Goal: Information Seeking & Learning: Learn about a topic

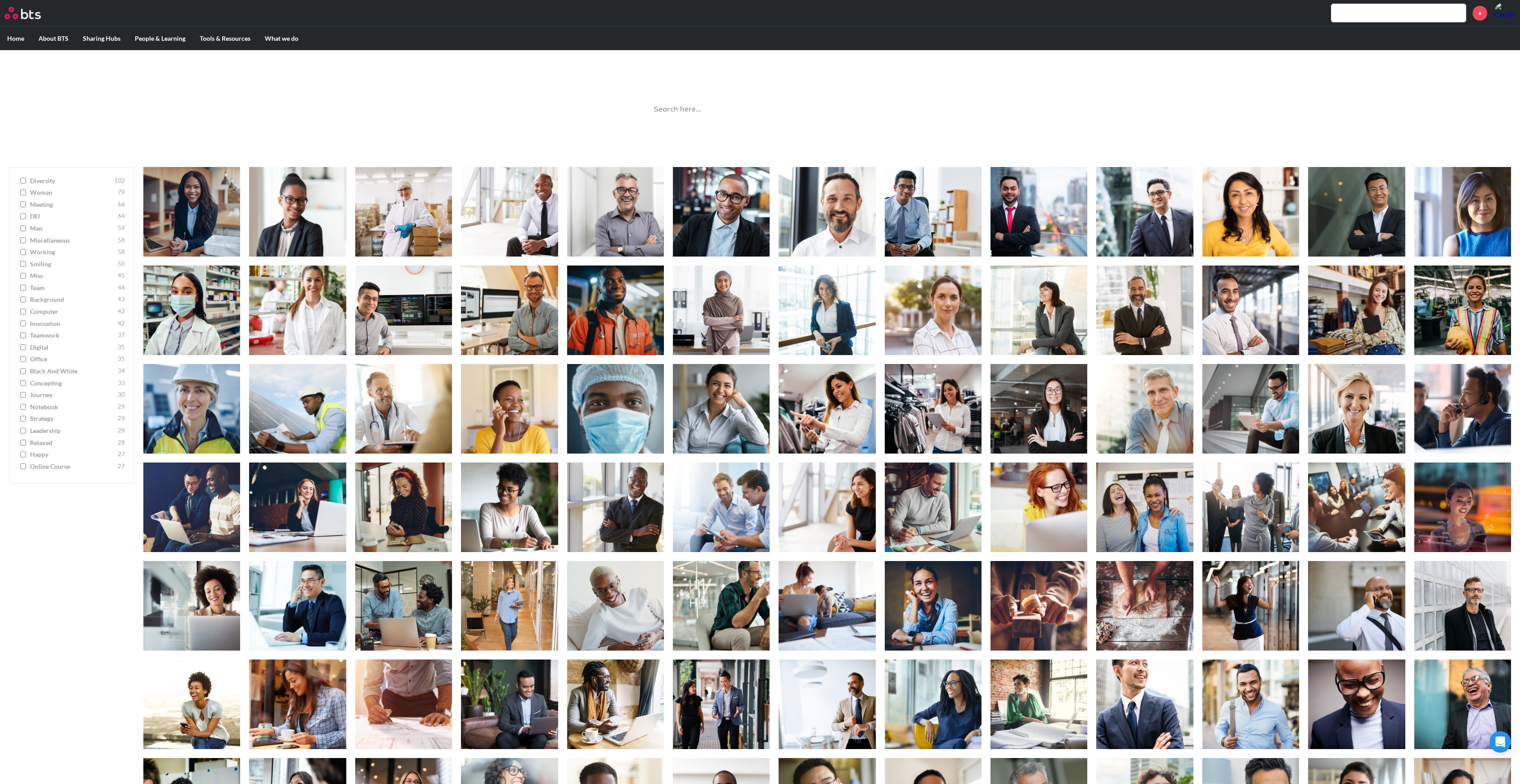
scroll to position [1364, 0]
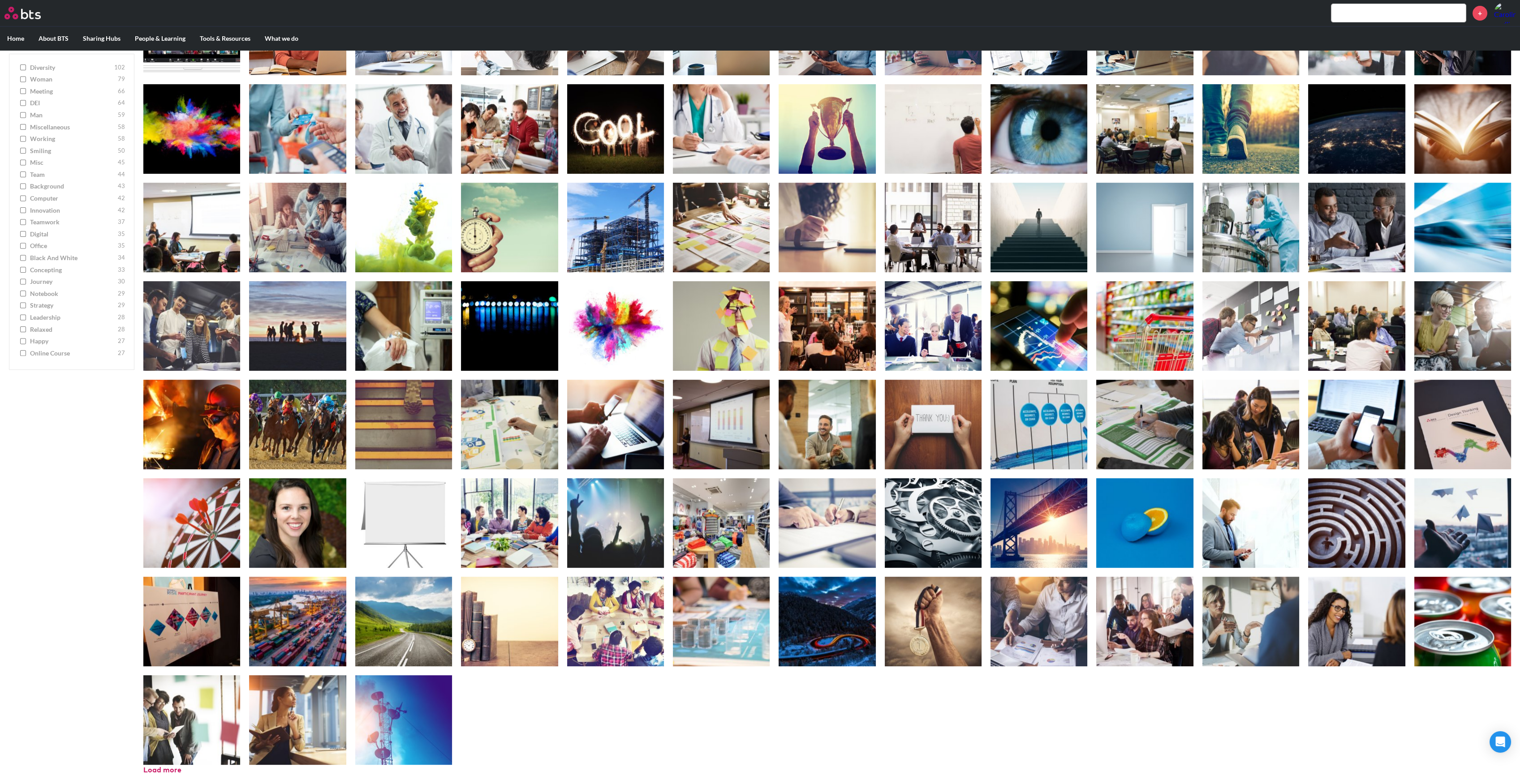
click at [11, 12] on img at bounding box center [22, 12] width 36 height 12
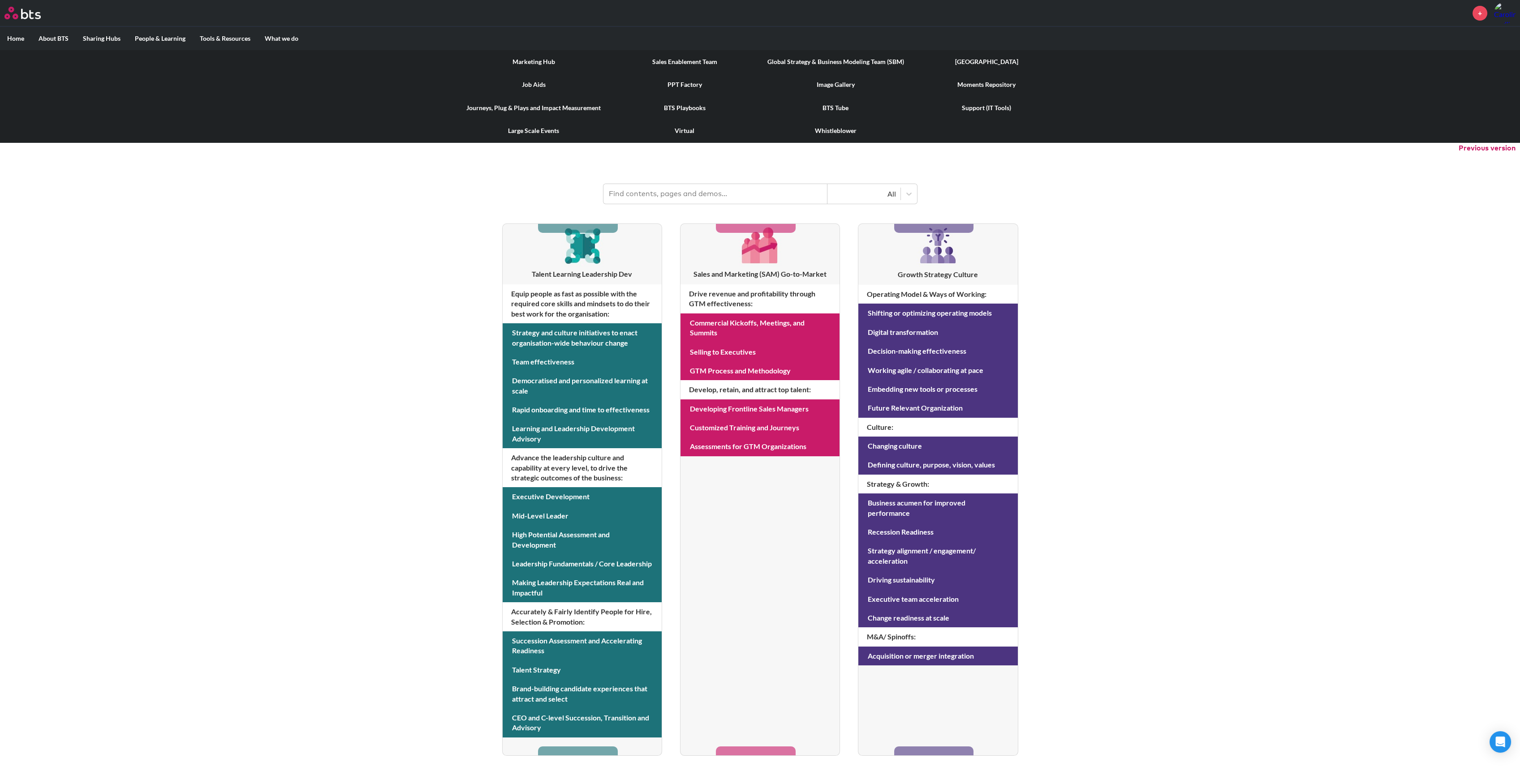
click at [832, 86] on link "Image Gallery" at bounding box center [836, 84] width 151 height 23
click at [226, 32] on label "Tools & Resources" at bounding box center [225, 38] width 65 height 23
click at [0, 0] on input "Tools & Resources" at bounding box center [0, 0] width 0 height 0
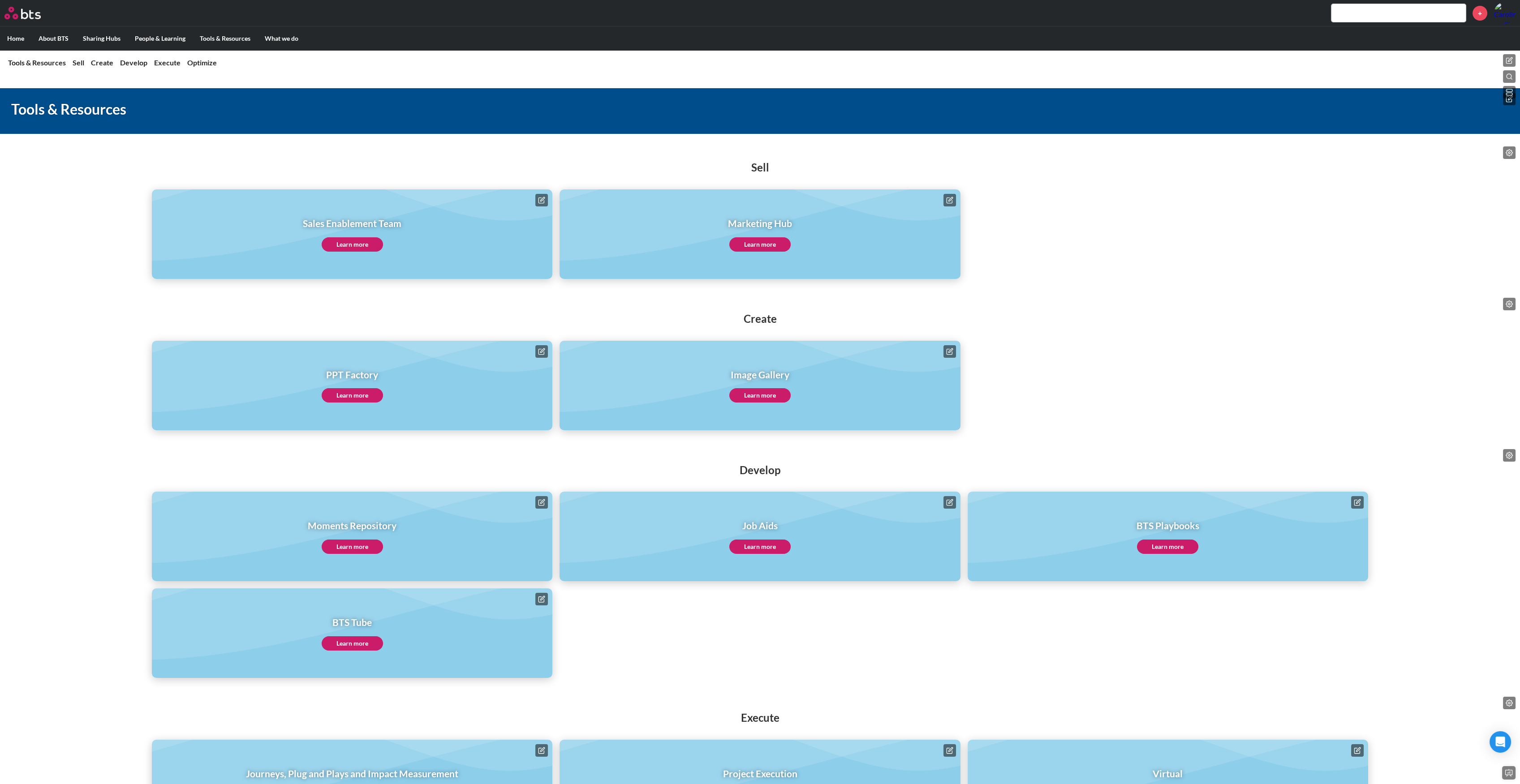
click at [756, 398] on link "Learn more" at bounding box center [760, 395] width 61 height 14
